Goal: Task Accomplishment & Management: Complete application form

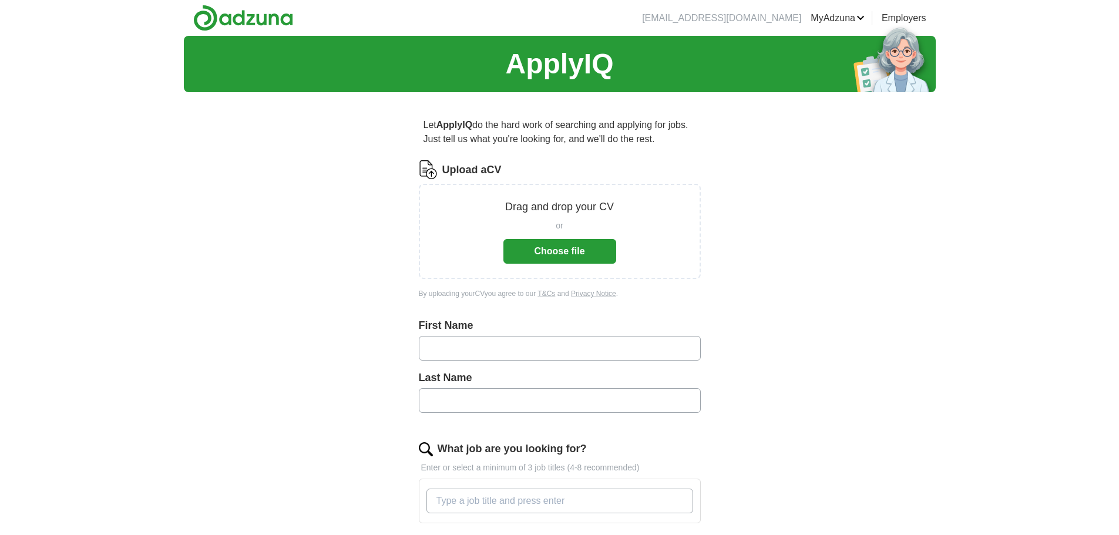
click at [549, 257] on button "Choose file" at bounding box center [560, 251] width 113 height 25
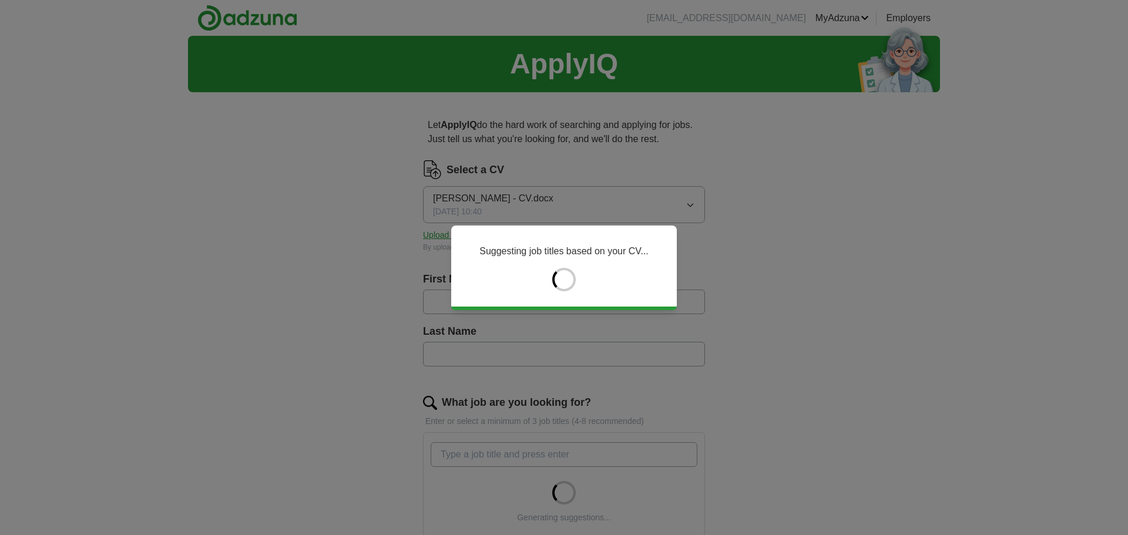
type input "******"
type input "****"
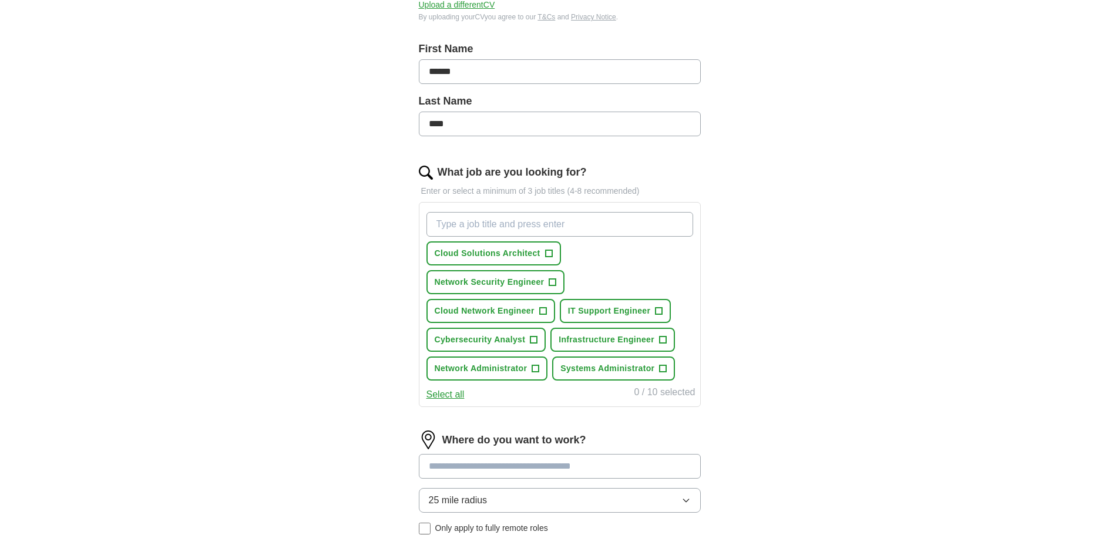
scroll to position [235, 0]
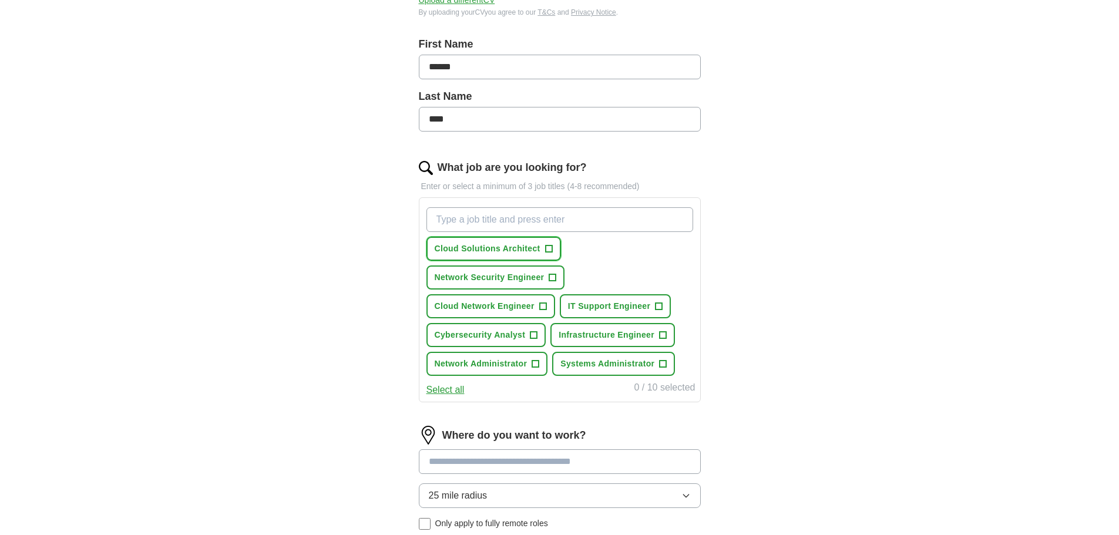
click at [551, 246] on span "+" at bounding box center [548, 248] width 7 height 9
click at [551, 279] on span "+" at bounding box center [552, 277] width 7 height 9
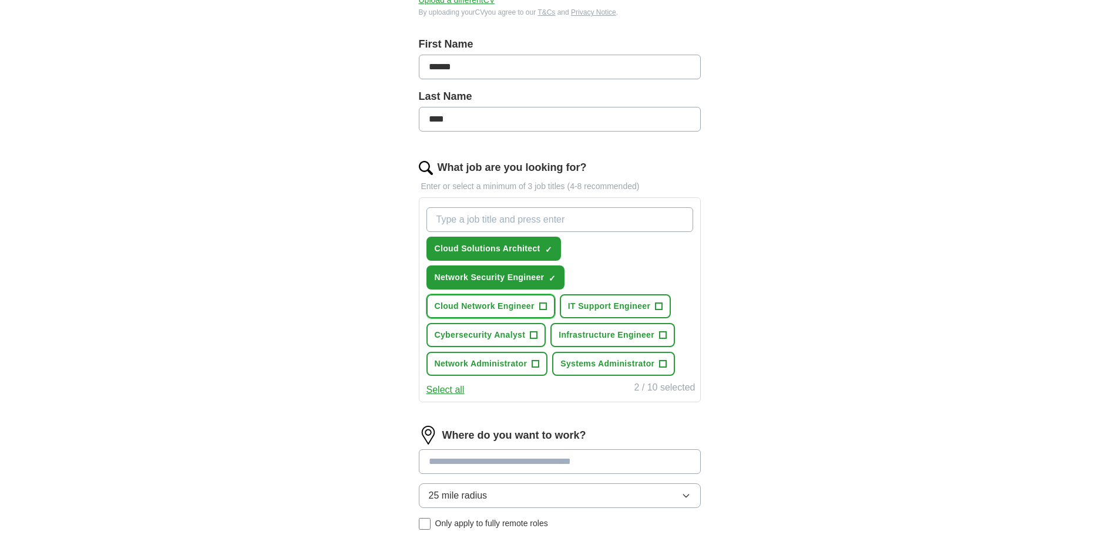
click at [544, 302] on span "+" at bounding box center [542, 306] width 7 height 9
click at [656, 302] on span "+" at bounding box center [659, 306] width 7 height 9
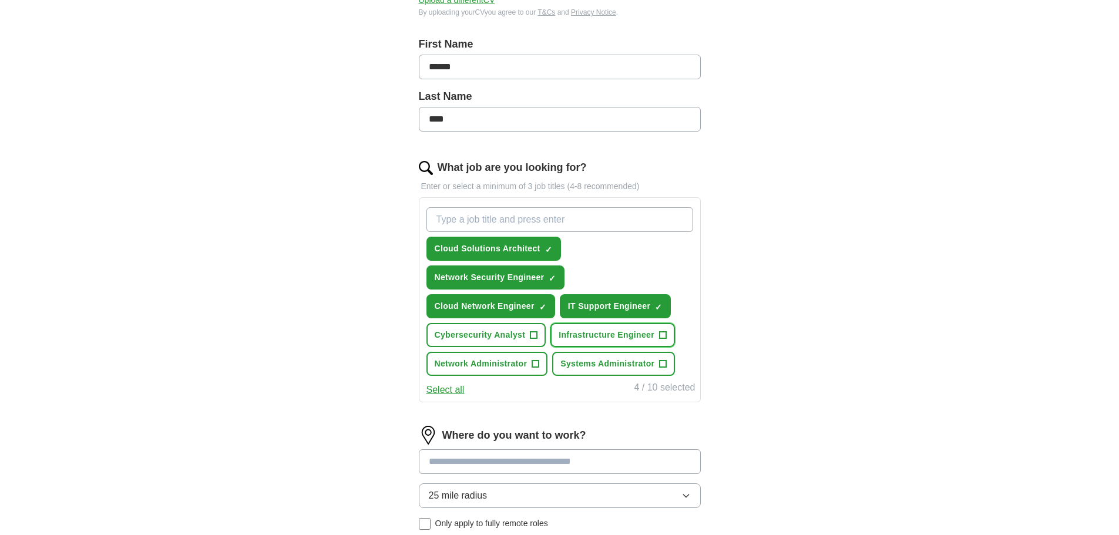
click at [673, 341] on button "Infrastructure Engineer +" at bounding box center [613, 335] width 125 height 24
click at [535, 369] on span "+" at bounding box center [535, 364] width 7 height 9
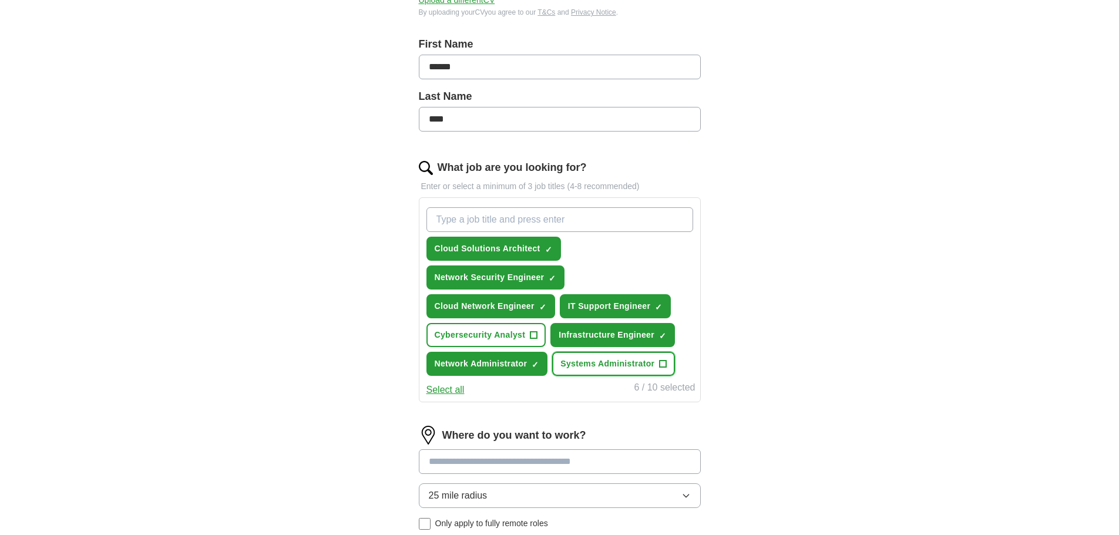
click at [653, 357] on button "Systems Administrator +" at bounding box center [613, 364] width 123 height 24
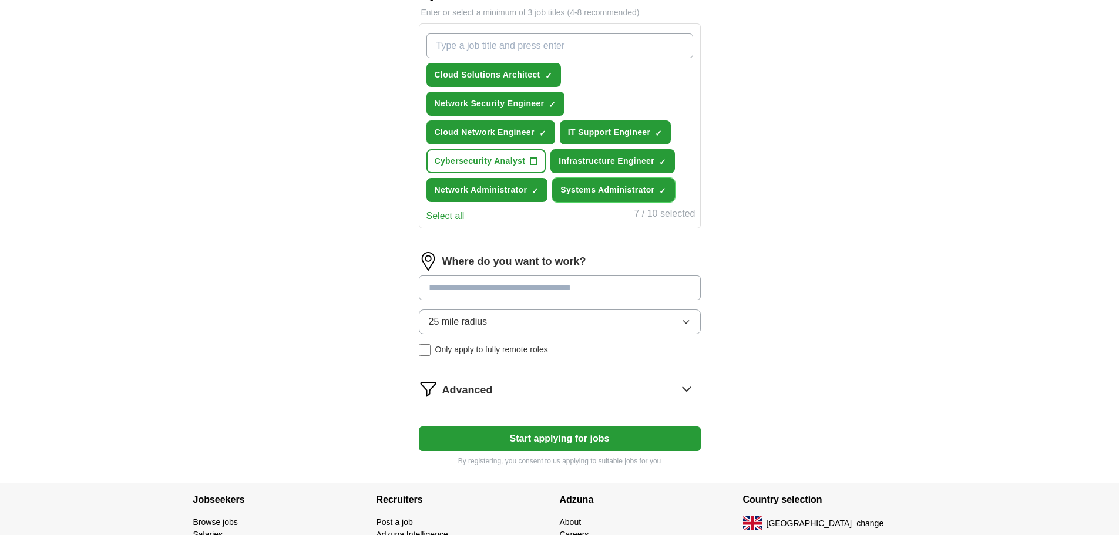
scroll to position [411, 0]
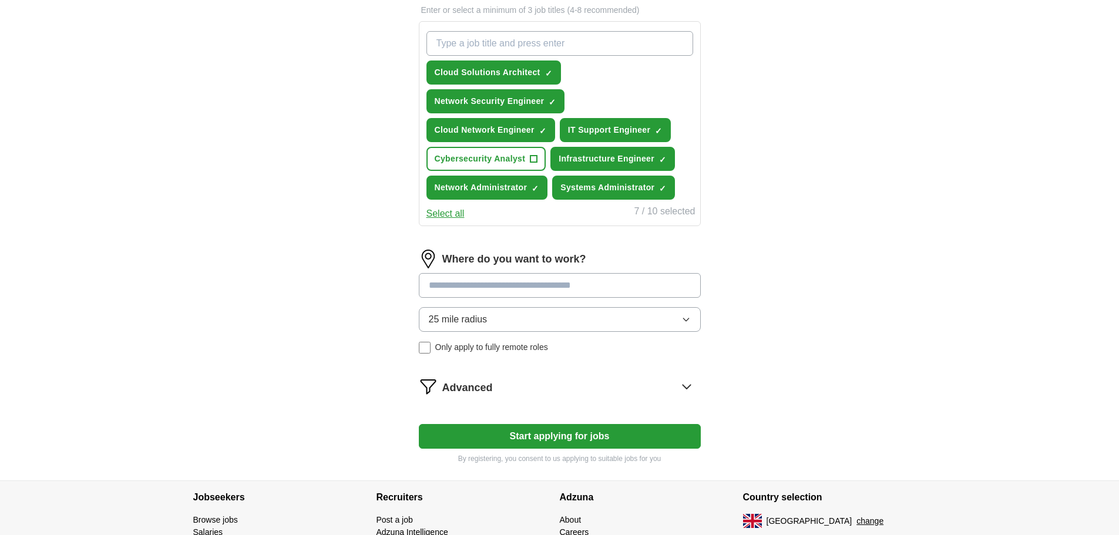
click at [573, 286] on input at bounding box center [560, 285] width 282 height 25
type input "*"
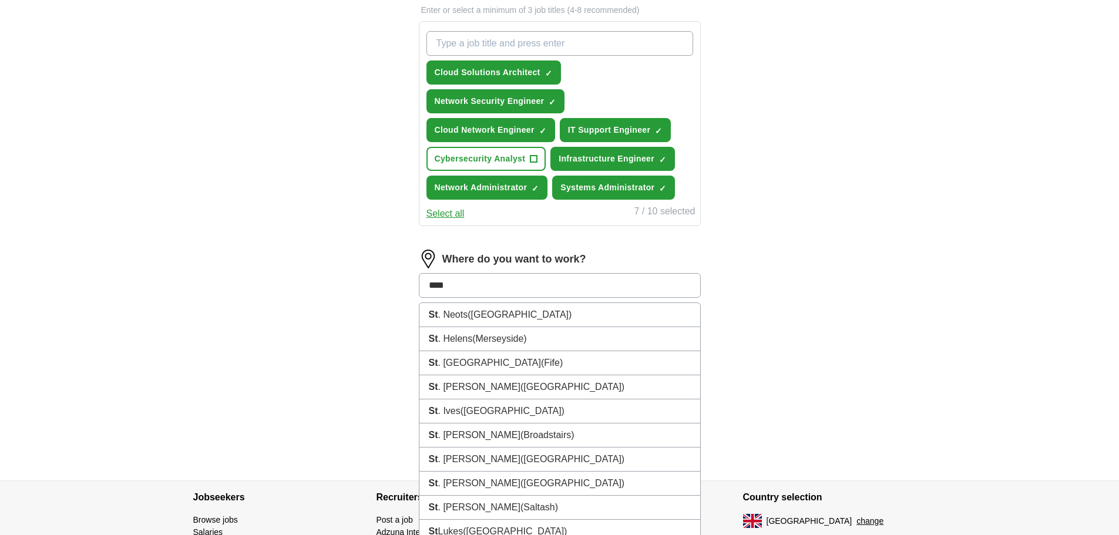
type input "*****"
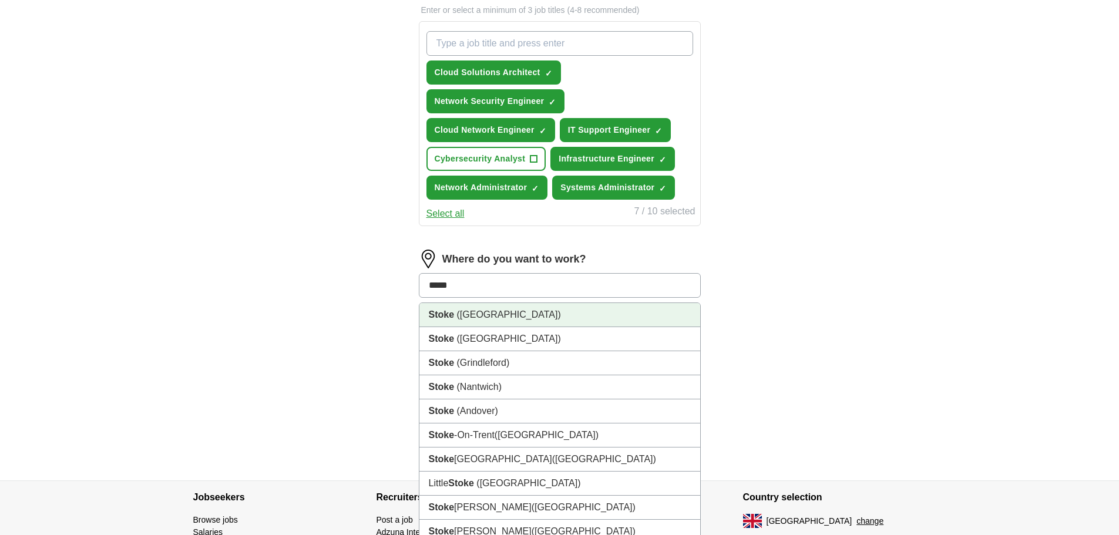
click at [539, 316] on li "[GEOGRAPHIC_DATA] ([GEOGRAPHIC_DATA])" at bounding box center [560, 315] width 281 height 24
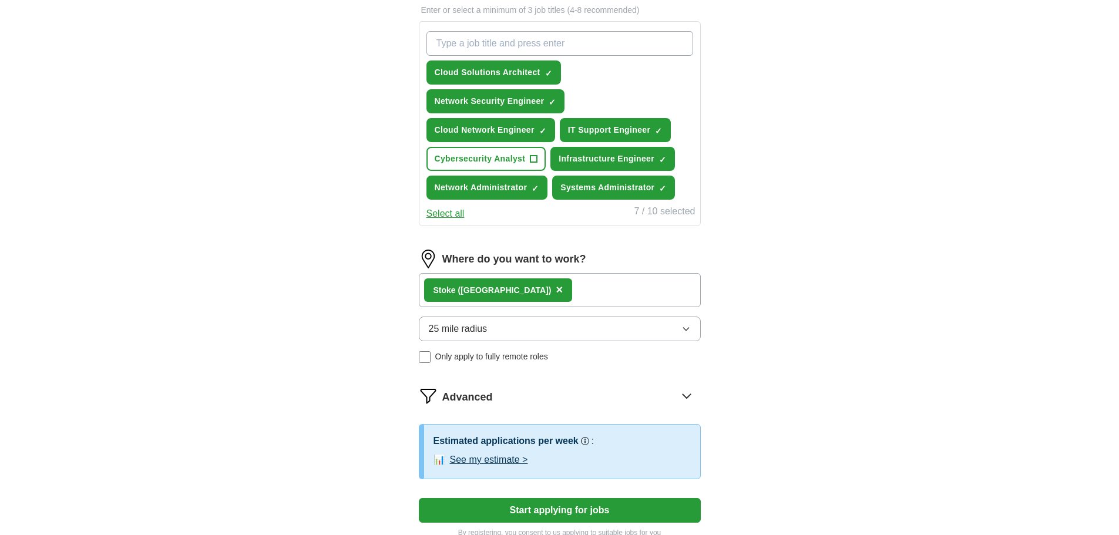
click at [583, 326] on button "25 mile radius" at bounding box center [560, 329] width 282 height 25
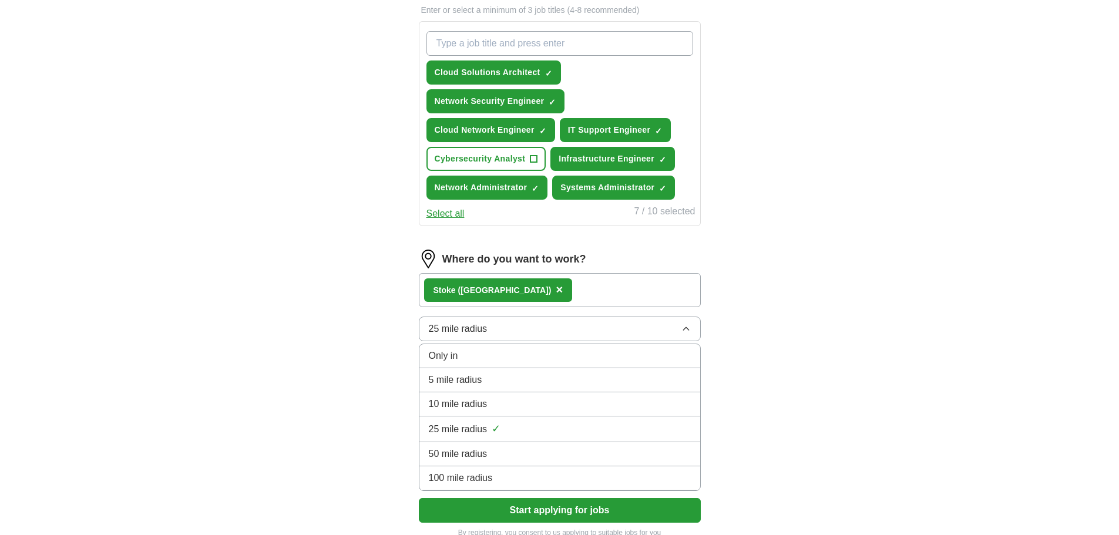
click at [535, 445] on li "50 mile radius" at bounding box center [560, 454] width 281 height 24
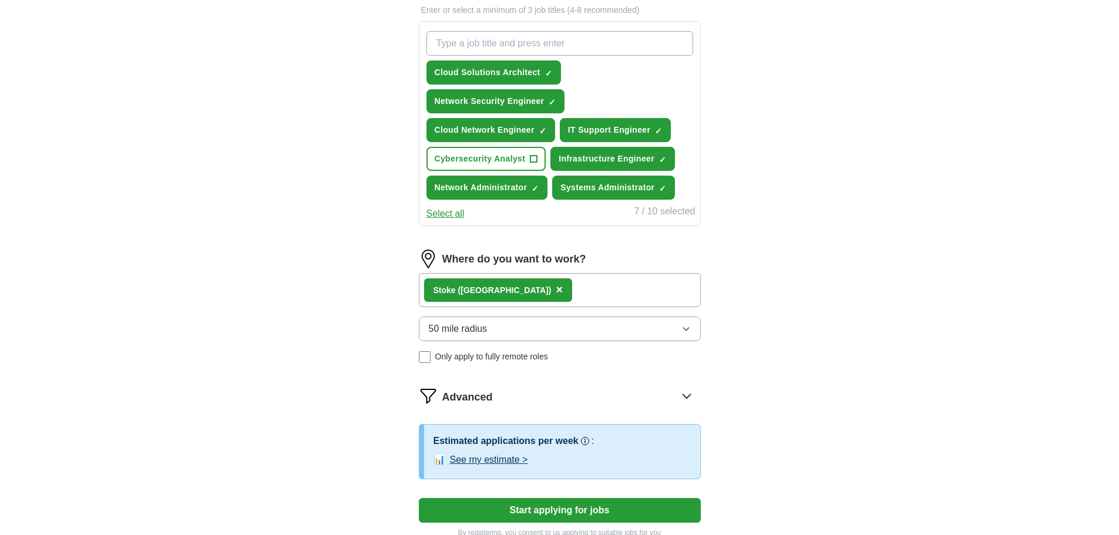
click at [580, 329] on button "50 mile radius" at bounding box center [560, 329] width 282 height 25
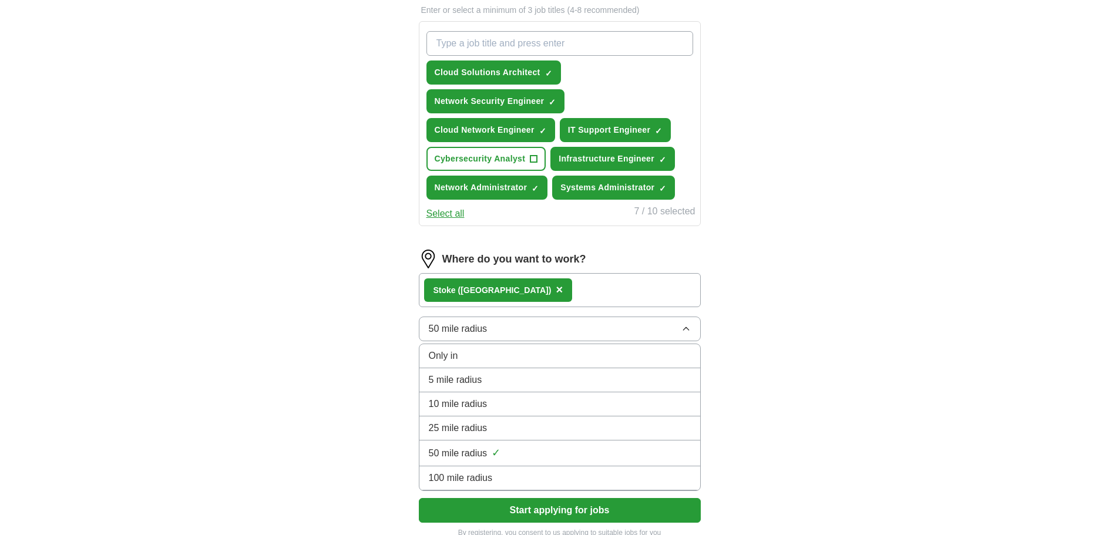
click at [514, 464] on li "50 mile radius ✓" at bounding box center [560, 454] width 281 height 26
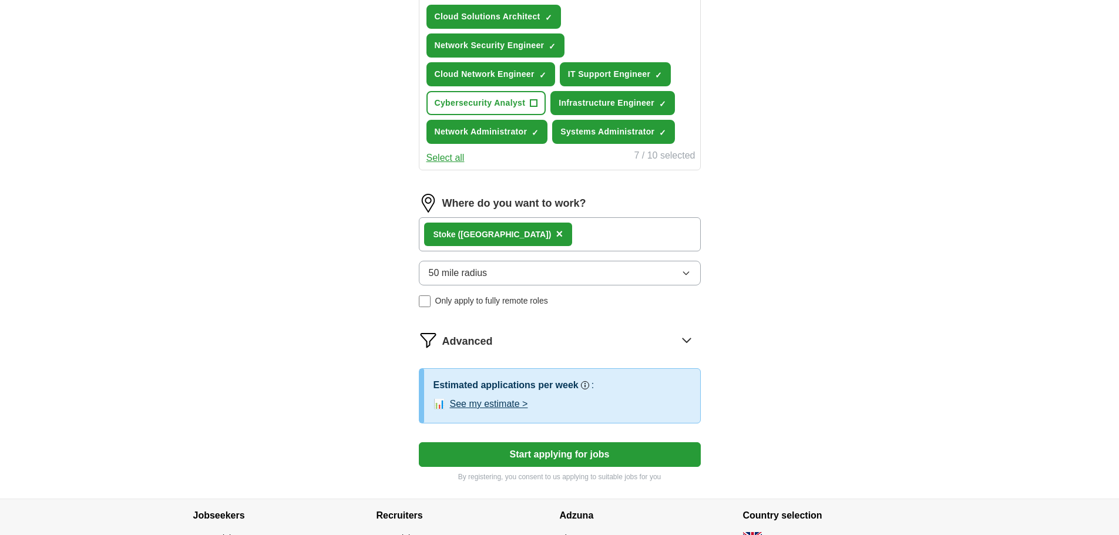
scroll to position [470, 0]
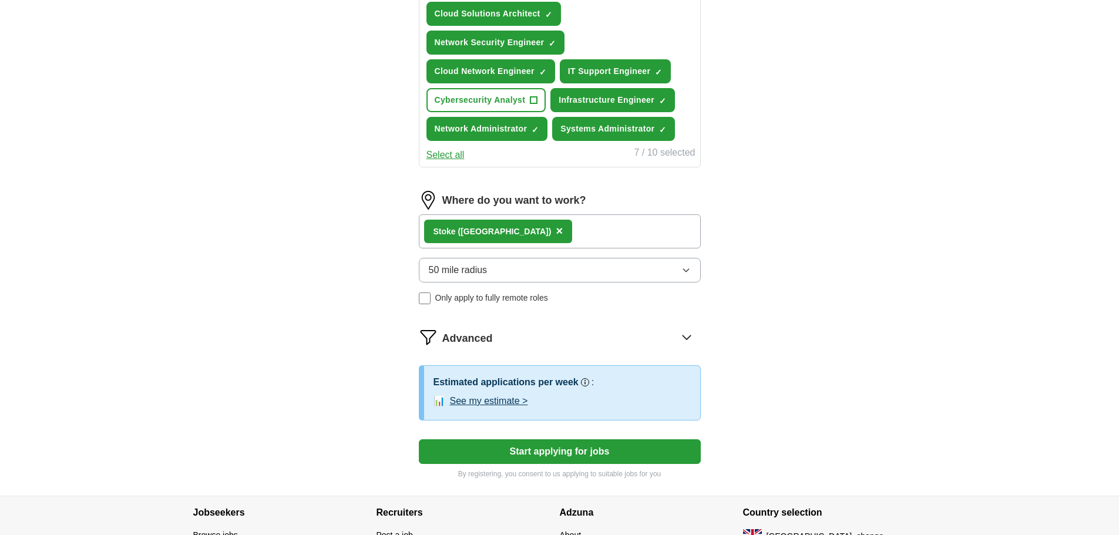
click at [586, 451] on button "Start applying for jobs" at bounding box center [560, 451] width 282 height 25
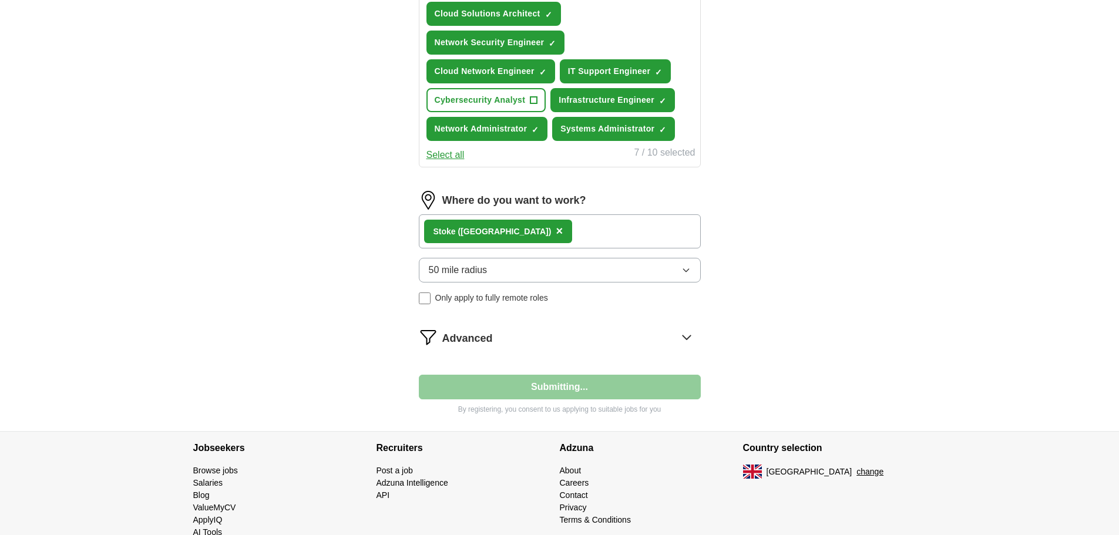
click at [685, 330] on icon at bounding box center [686, 337] width 19 height 19
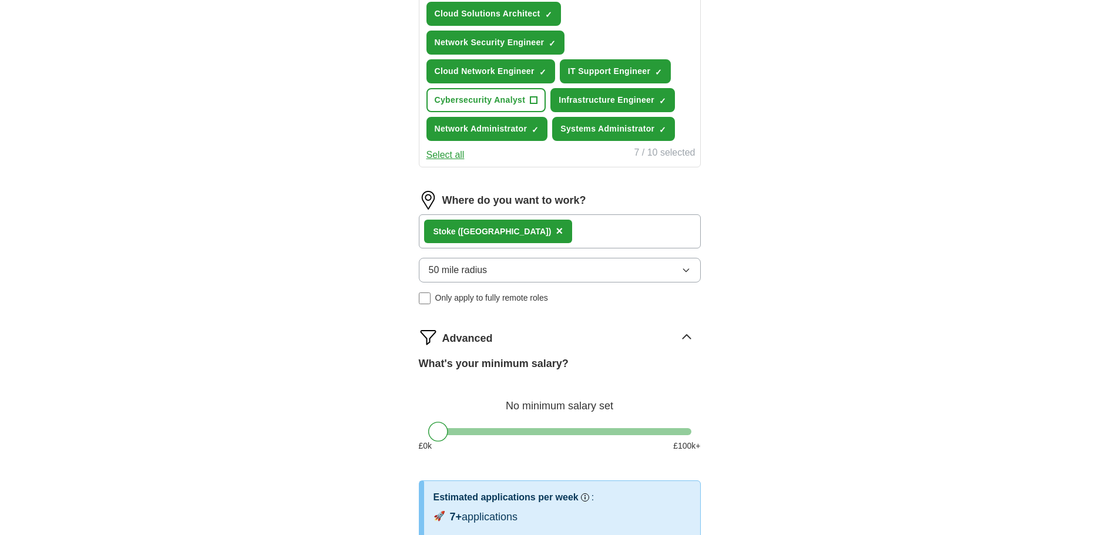
select select "**"
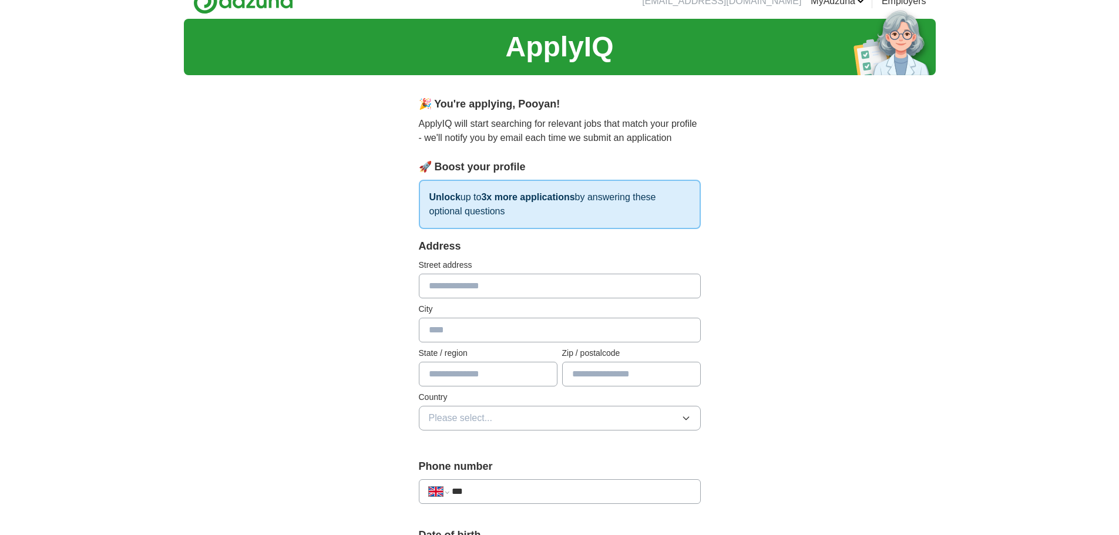
scroll to position [0, 0]
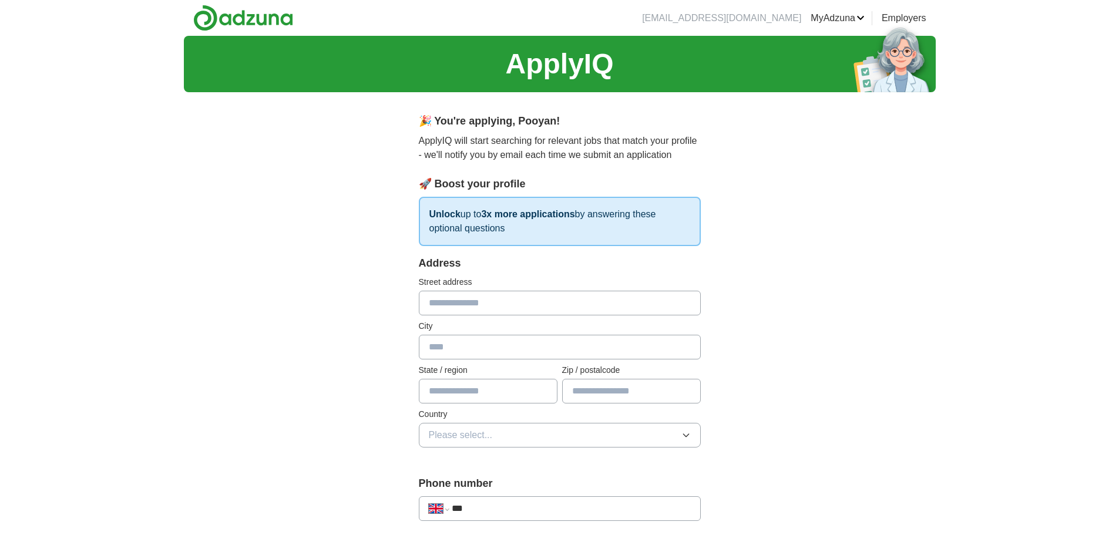
click at [535, 301] on input "text" at bounding box center [560, 303] width 282 height 25
type input "**********"
type input "*******"
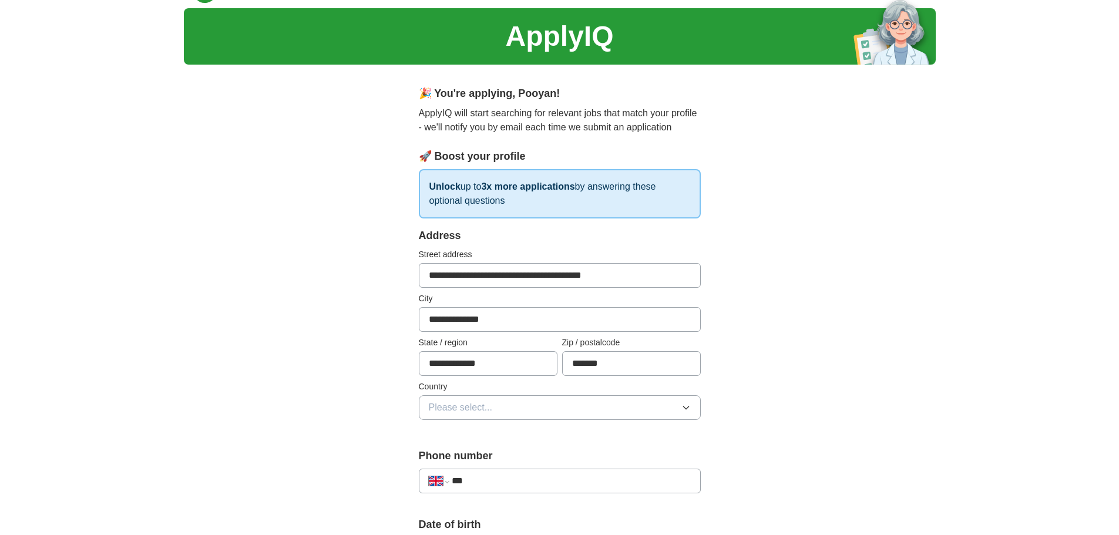
scroll to position [118, 0]
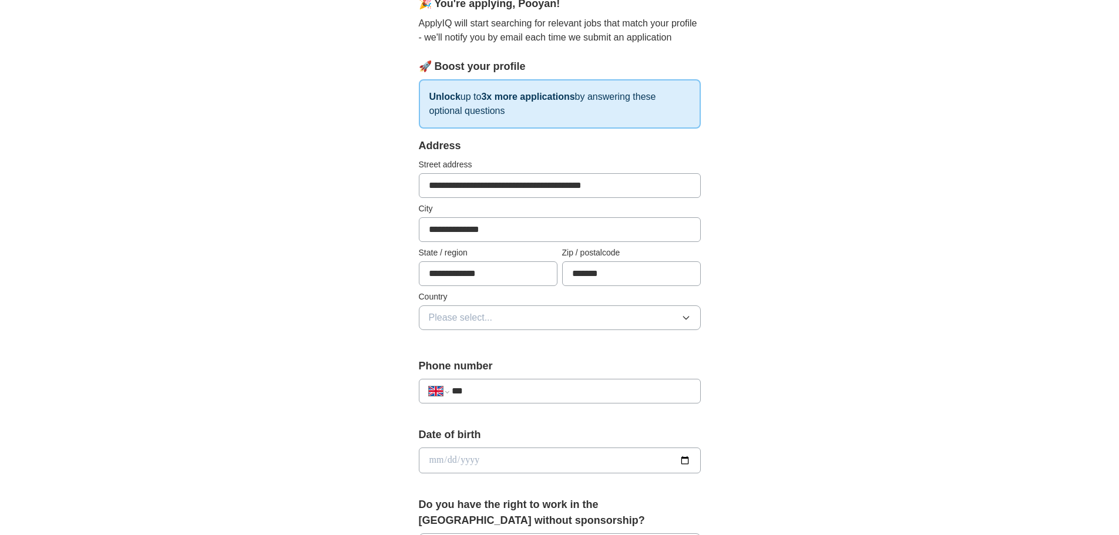
click at [547, 319] on button "Please select..." at bounding box center [560, 318] width 282 height 25
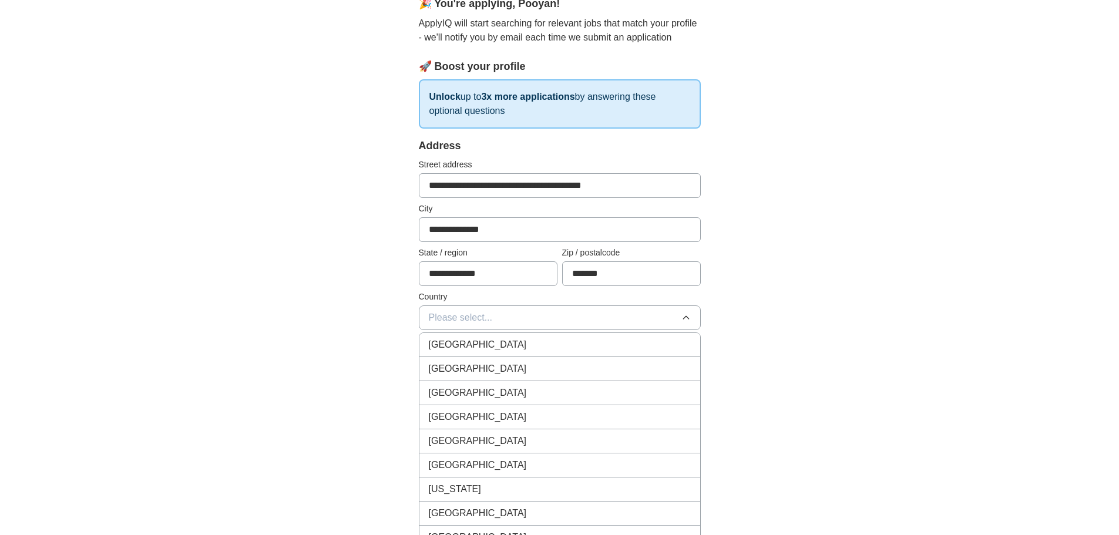
click at [545, 348] on div "[GEOGRAPHIC_DATA]" at bounding box center [560, 345] width 262 height 14
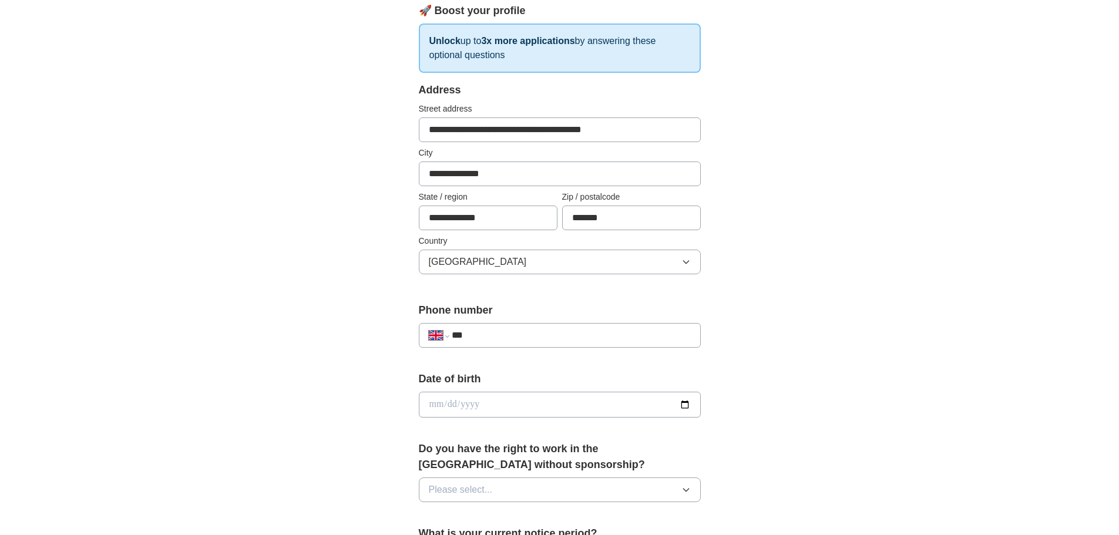
scroll to position [176, 0]
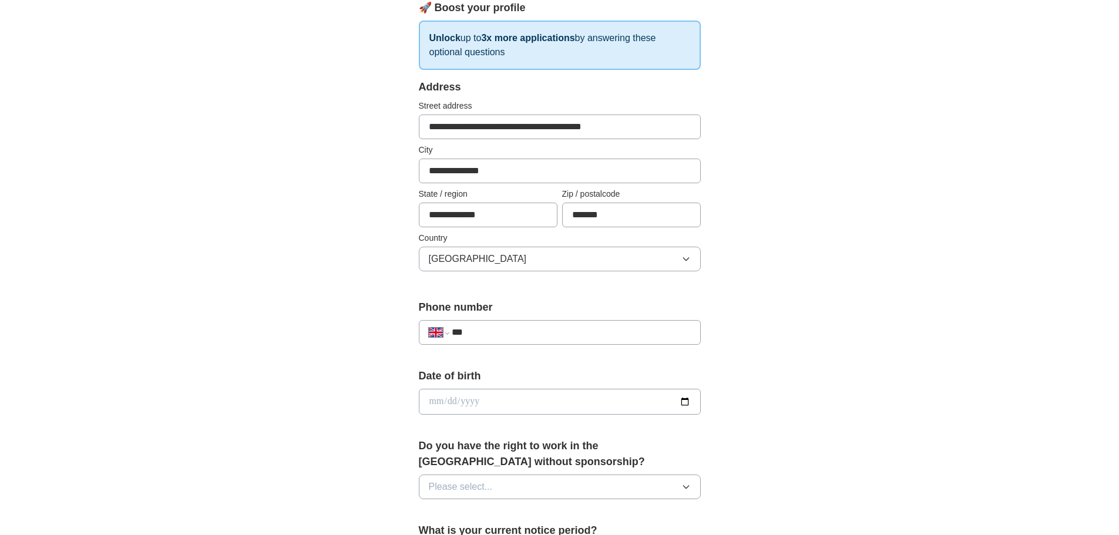
click at [537, 342] on div "**********" at bounding box center [560, 332] width 282 height 25
click at [542, 334] on input "***" at bounding box center [571, 333] width 239 height 14
type input "**********"
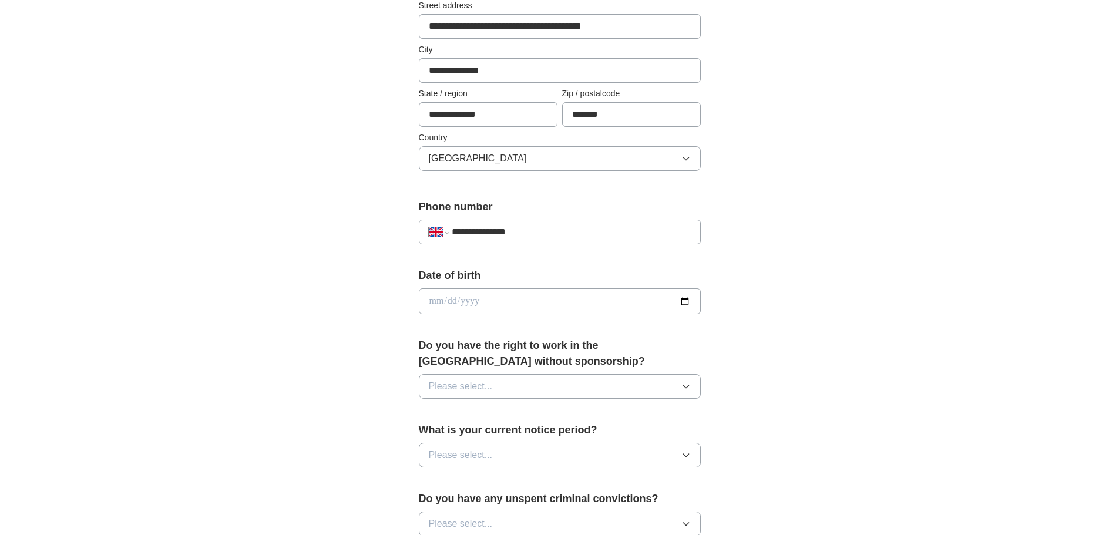
scroll to position [294, 0]
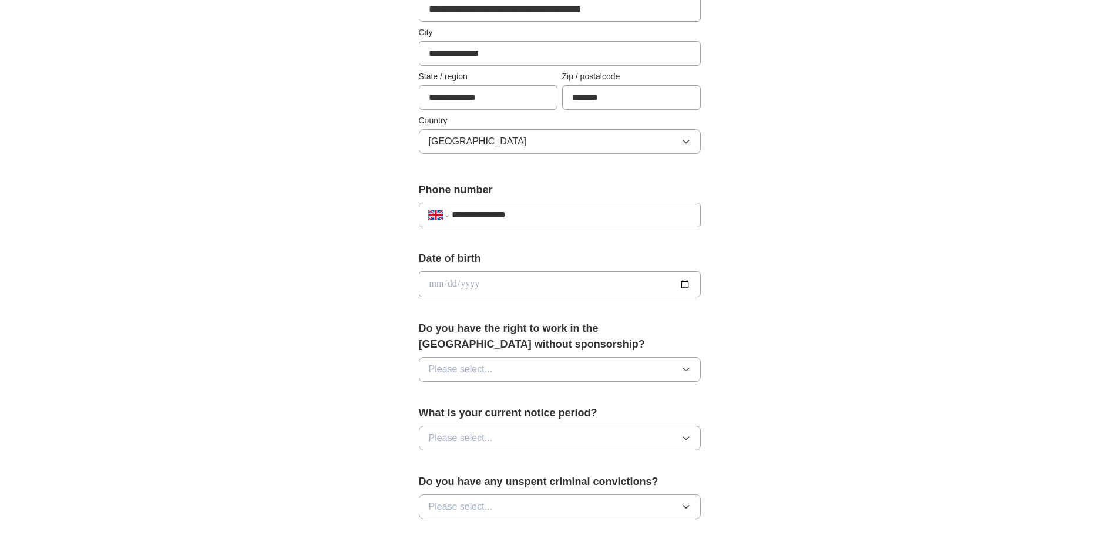
click at [529, 281] on input "date" at bounding box center [560, 284] width 282 height 26
click at [684, 283] on input "date" at bounding box center [560, 284] width 282 height 26
type input "**********"
click at [683, 363] on button "Please select..." at bounding box center [560, 369] width 282 height 25
click at [502, 396] on div "Yes" at bounding box center [560, 397] width 262 height 14
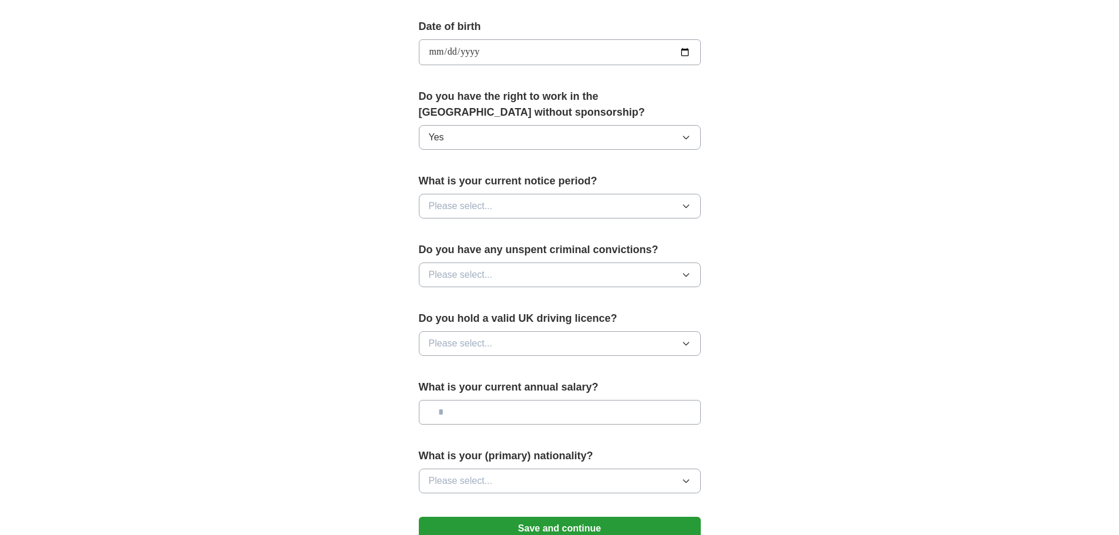
scroll to position [529, 0]
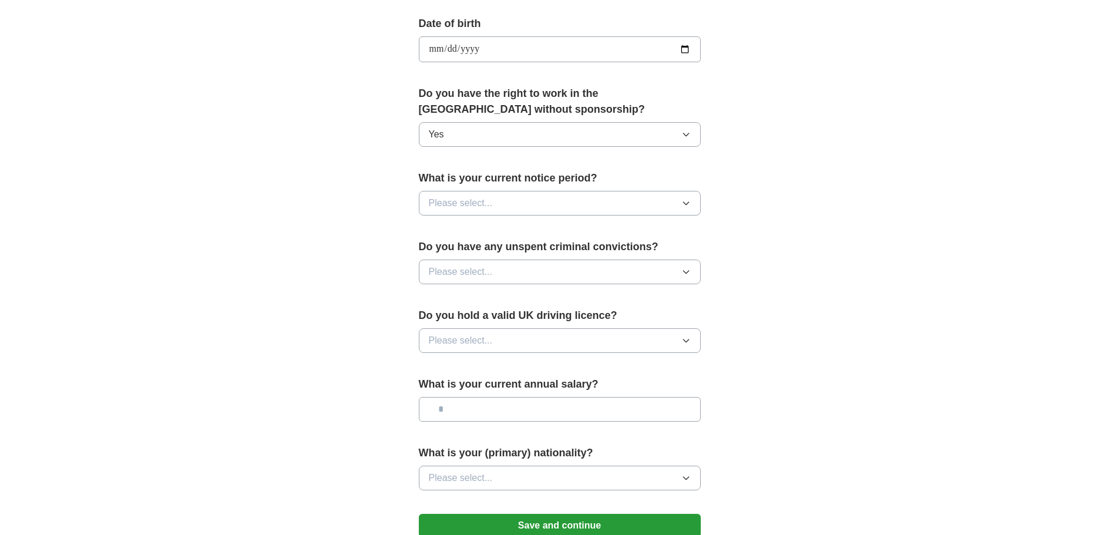
click at [649, 207] on button "Please select..." at bounding box center [560, 203] width 282 height 25
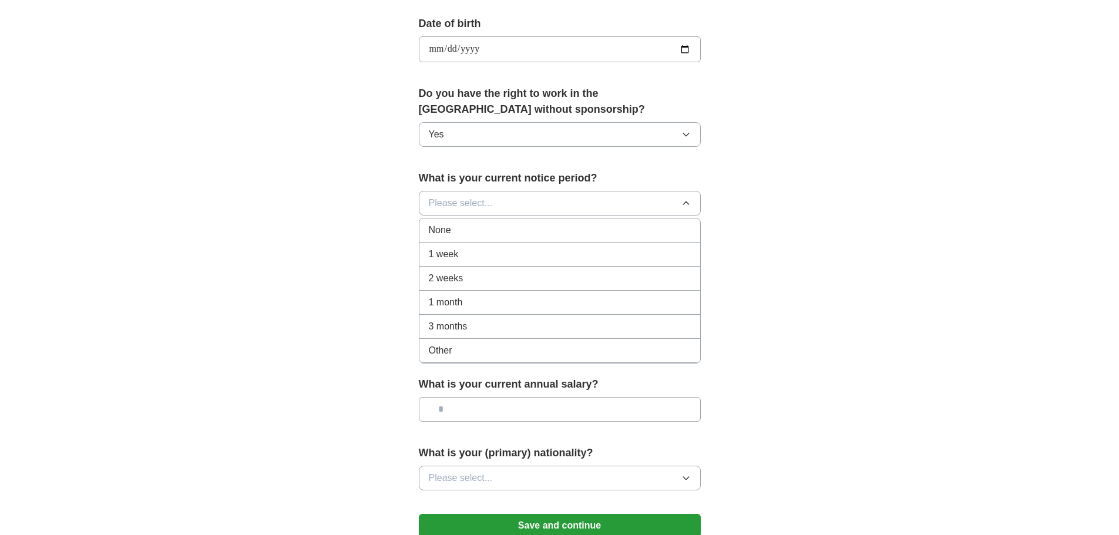
click at [583, 221] on li "None" at bounding box center [560, 231] width 281 height 24
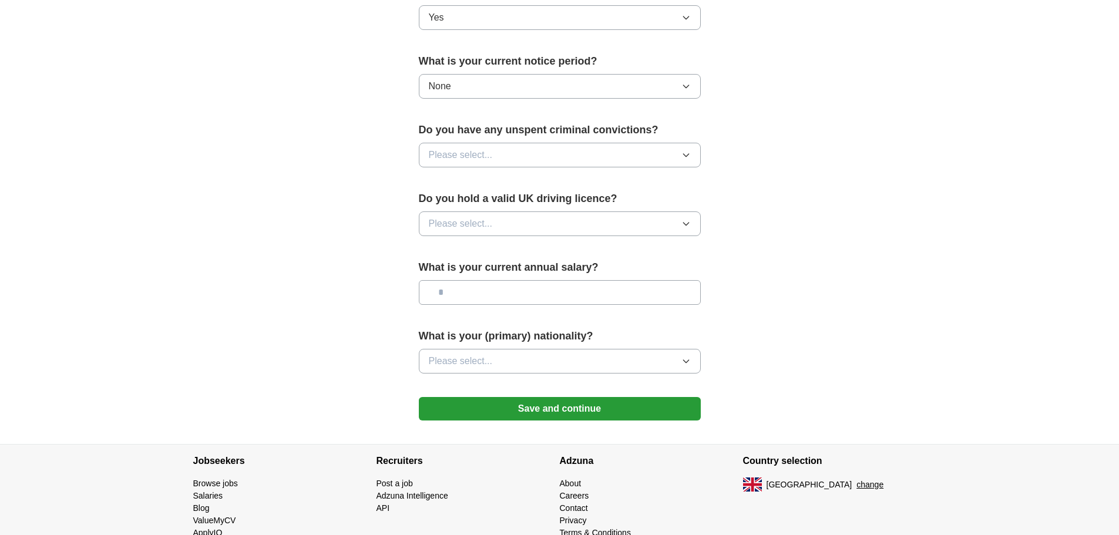
scroll to position [646, 0]
click at [618, 164] on button "Please select..." at bounding box center [560, 154] width 282 height 25
click at [574, 212] on div "No" at bounding box center [560, 206] width 262 height 14
click at [563, 229] on button "Please select..." at bounding box center [560, 223] width 282 height 25
click at [529, 247] on div "Yes" at bounding box center [560, 250] width 262 height 14
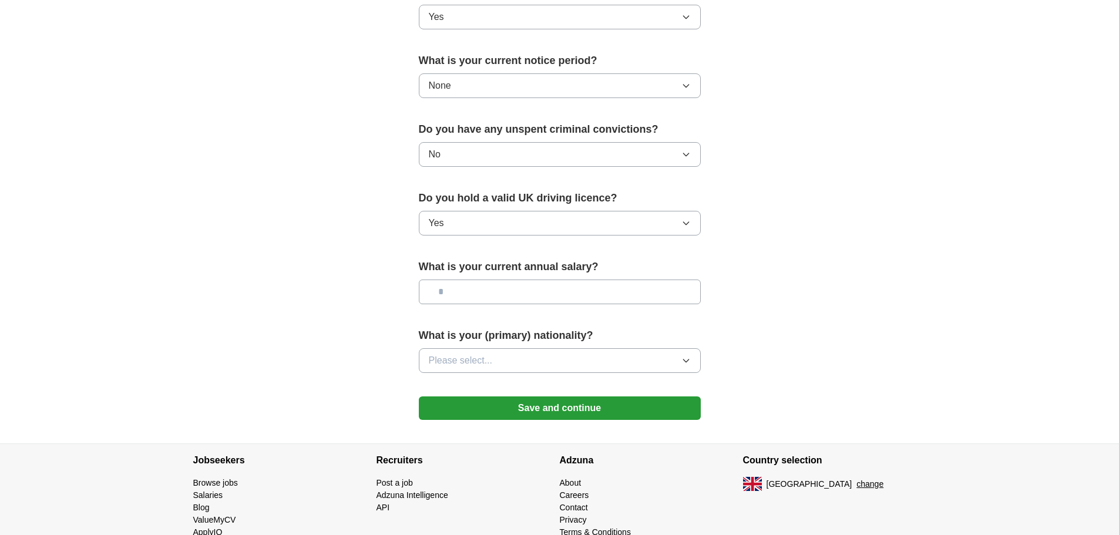
click at [613, 296] on input "text" at bounding box center [560, 292] width 282 height 25
click at [670, 356] on button "Please select..." at bounding box center [560, 360] width 282 height 25
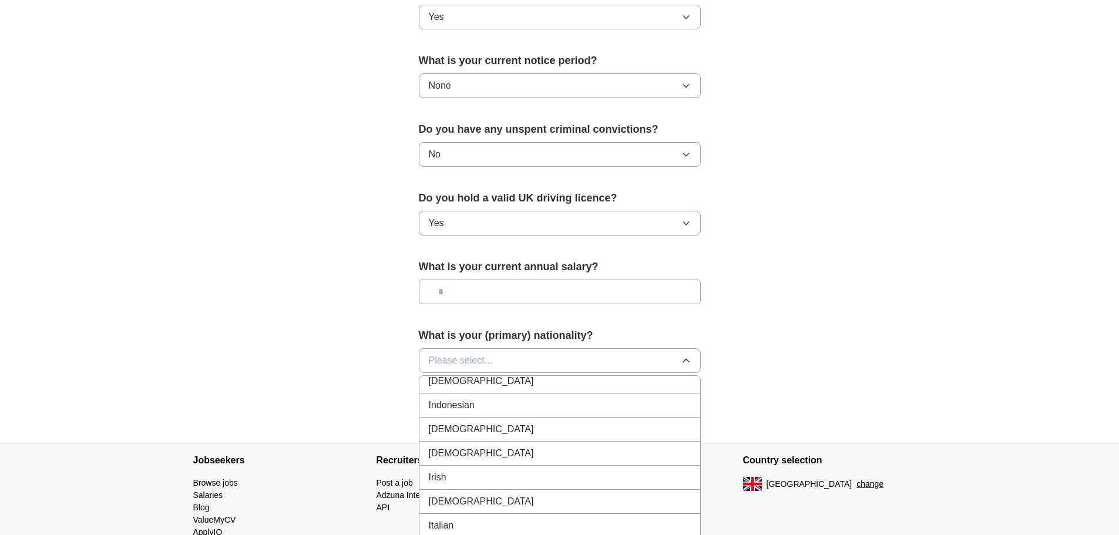
scroll to position [1931, 0]
click at [511, 439] on li "[DEMOGRAPHIC_DATA]" at bounding box center [560, 433] width 281 height 24
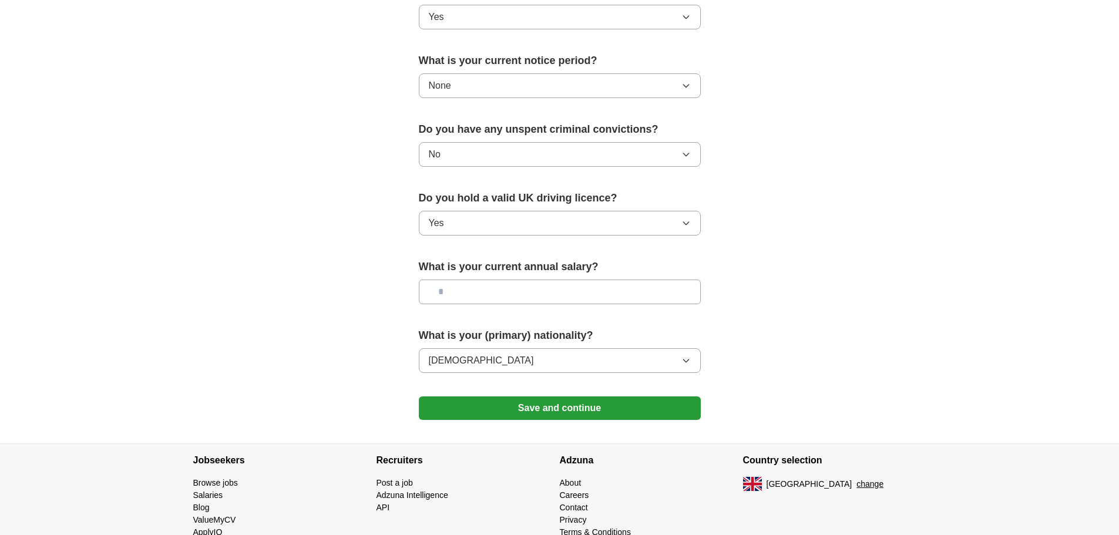
click at [582, 402] on button "Save and continue" at bounding box center [560, 409] width 282 height 24
